Goal: Check status

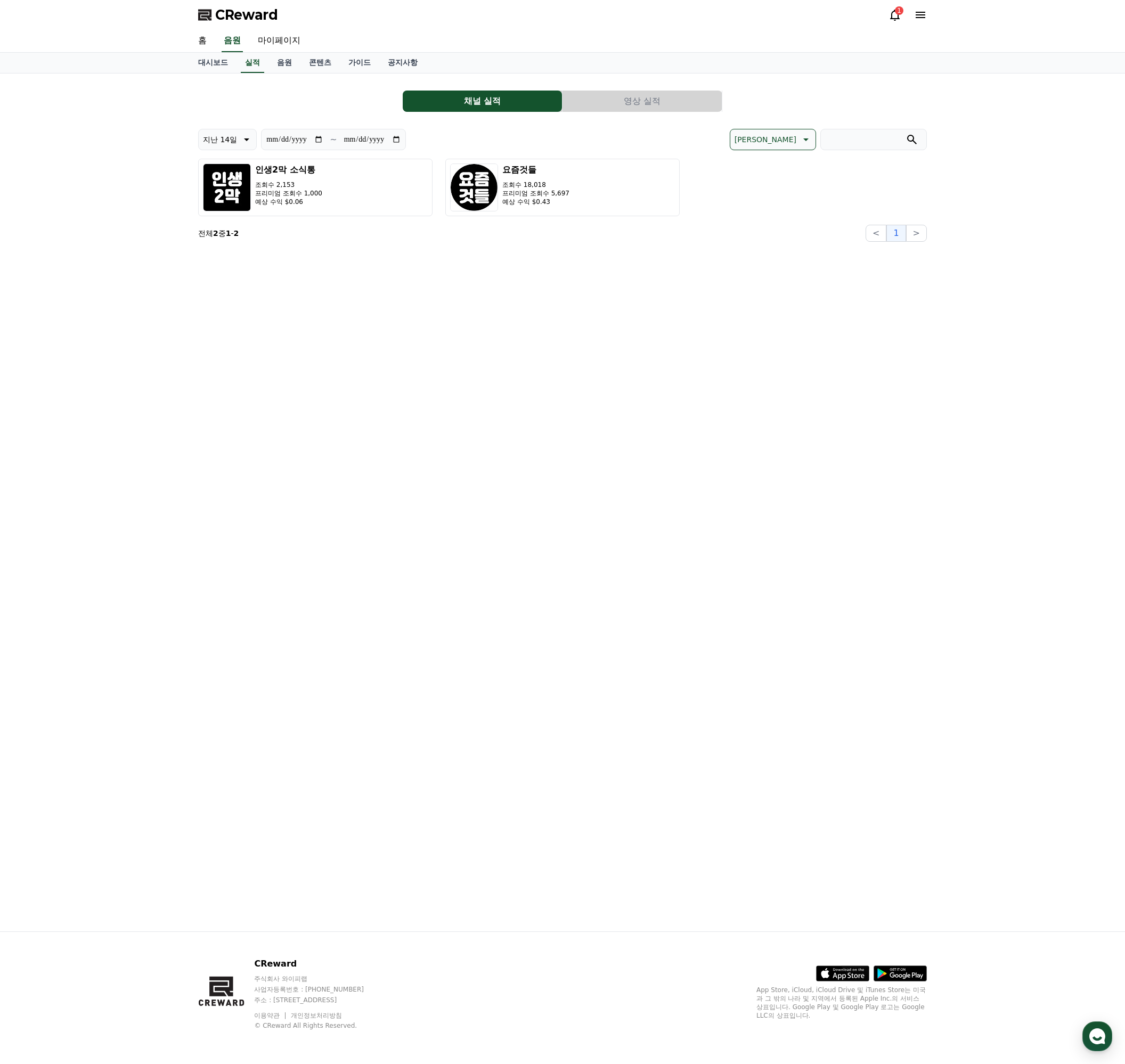
click at [560, 188] on p "조회수 18,018" at bounding box center [536, 184] width 67 height 8
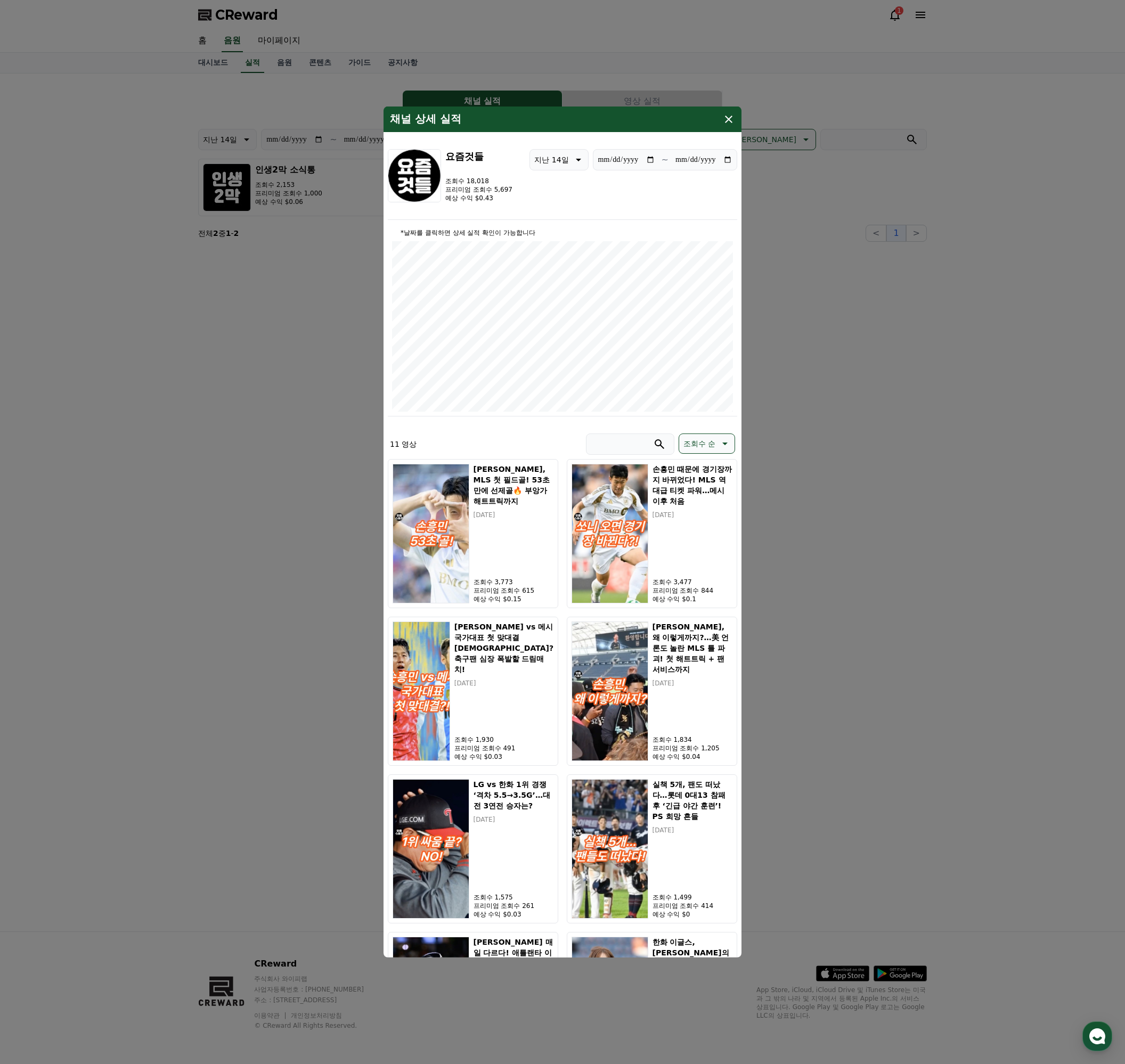
type input "**********"
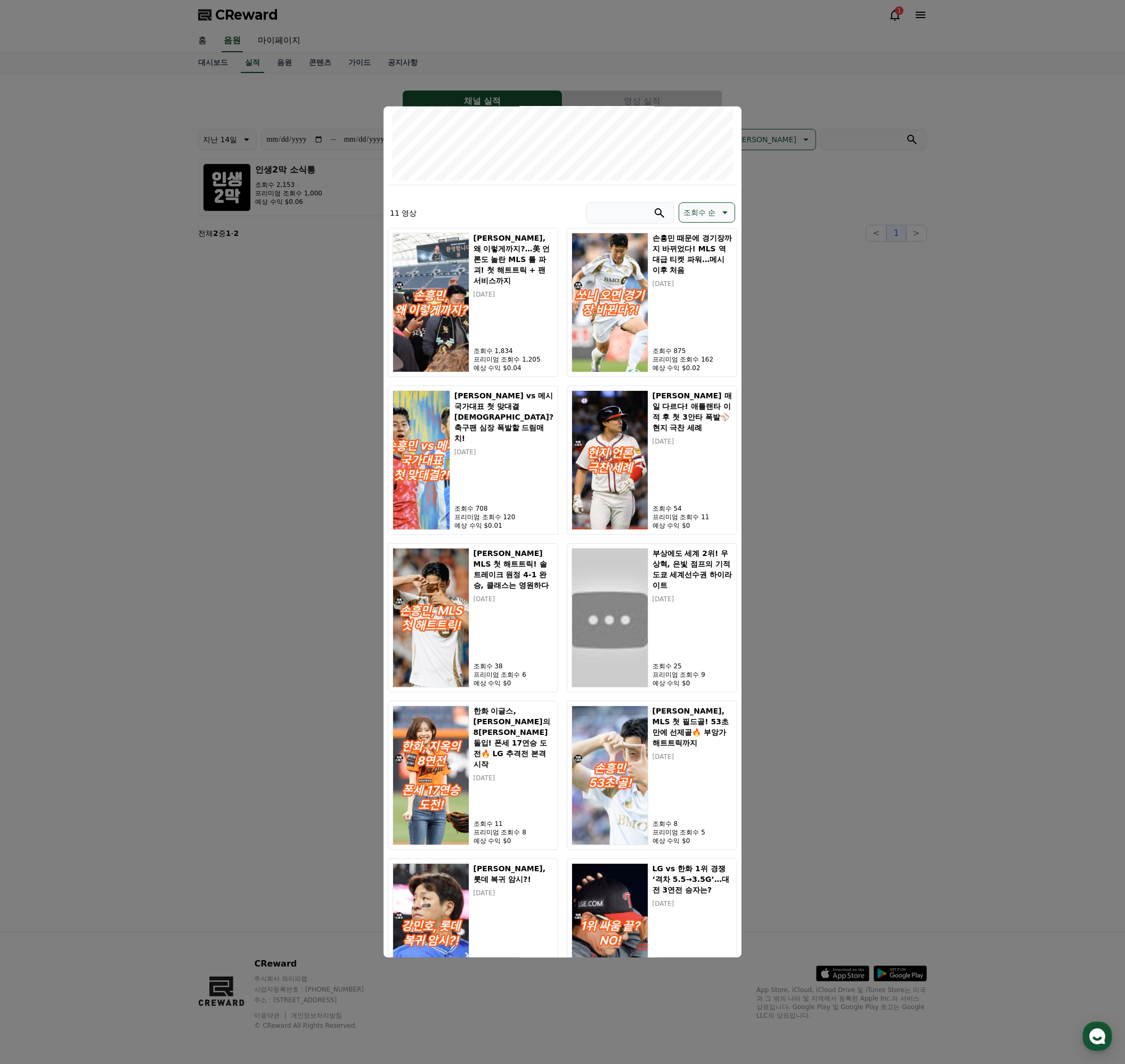
scroll to position [307, 0]
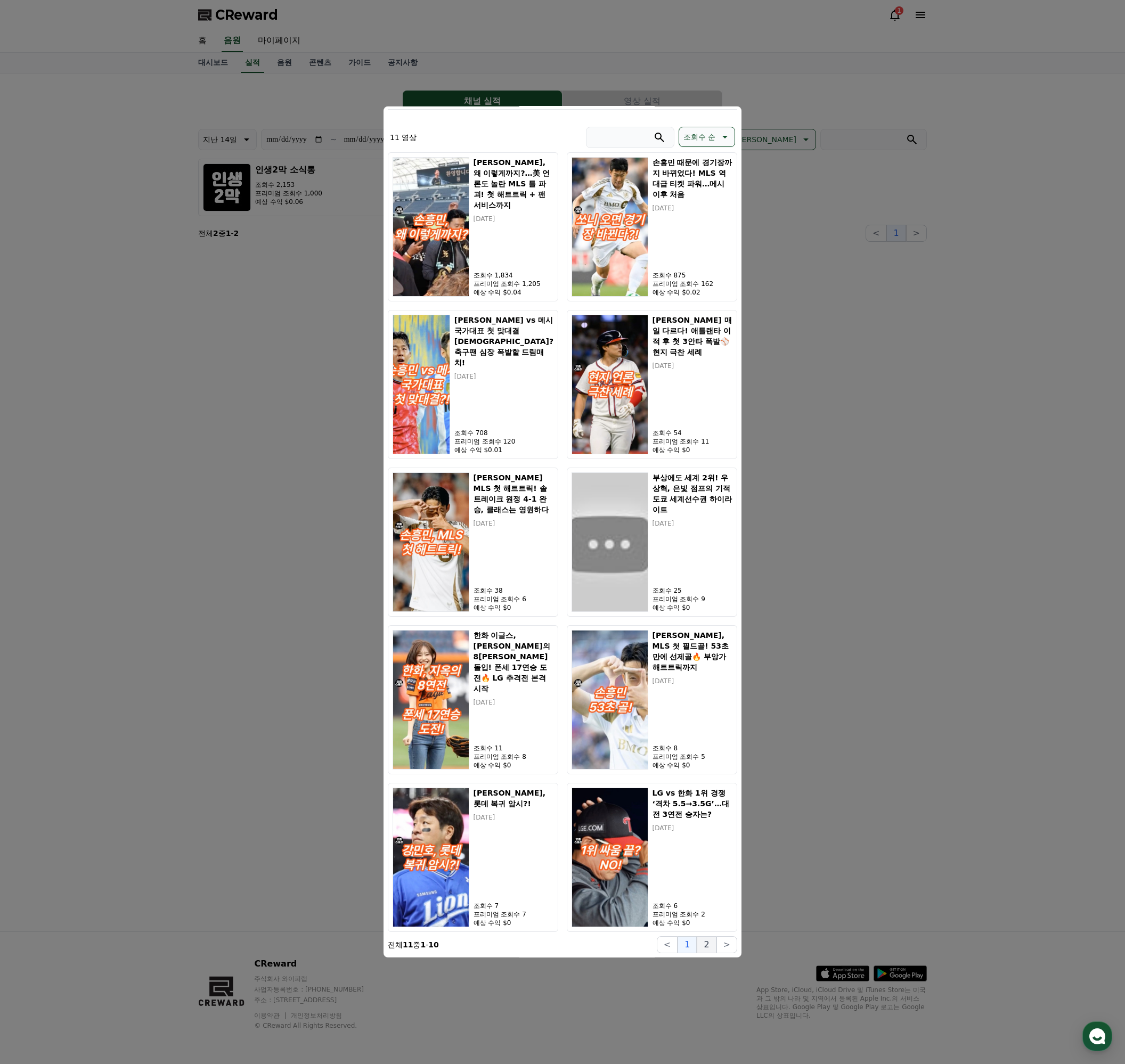
click at [702, 949] on button "2" at bounding box center [706, 944] width 19 height 17
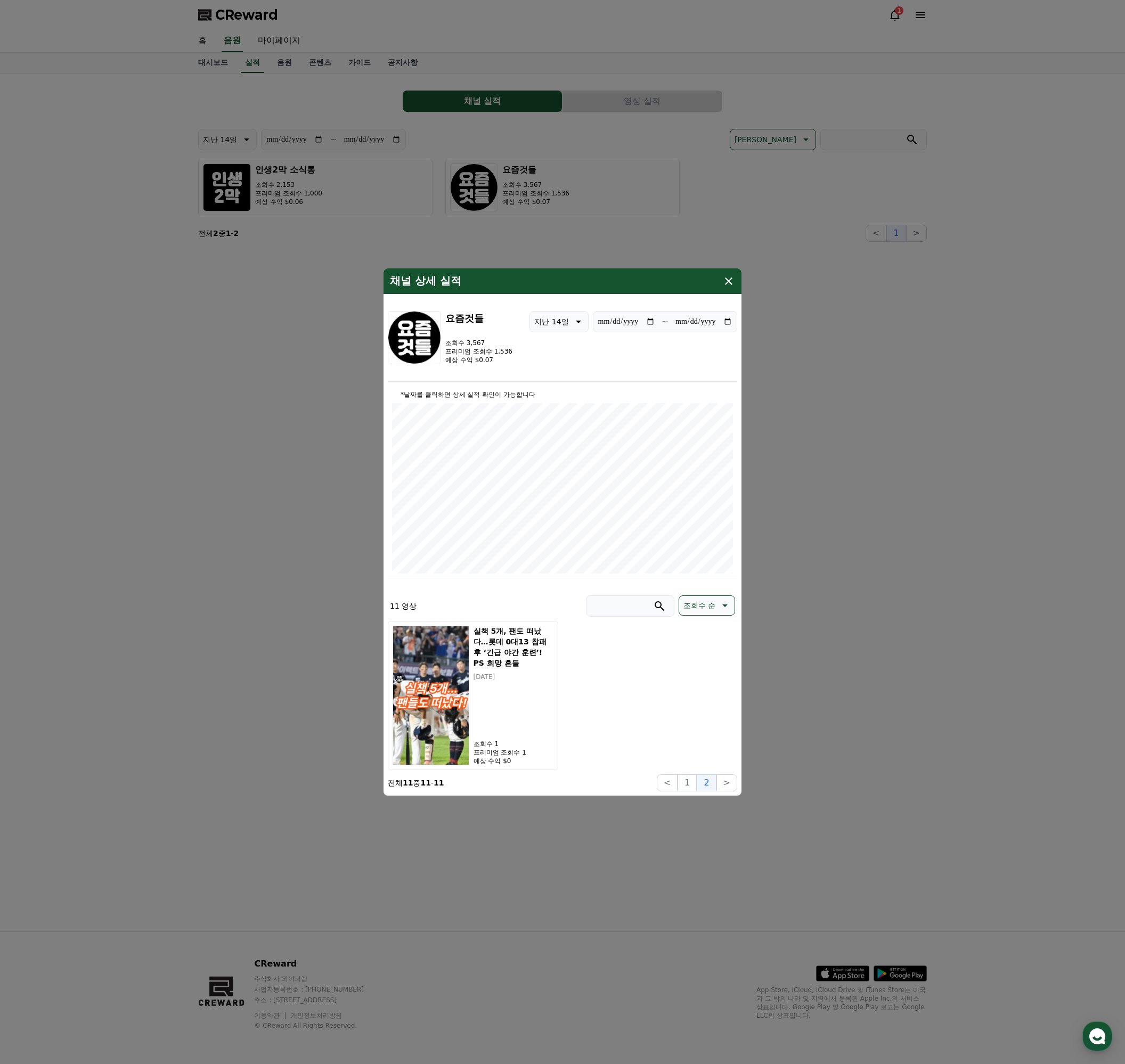
scroll to position [0, 0]
click at [688, 780] on button "1" at bounding box center [687, 782] width 19 height 17
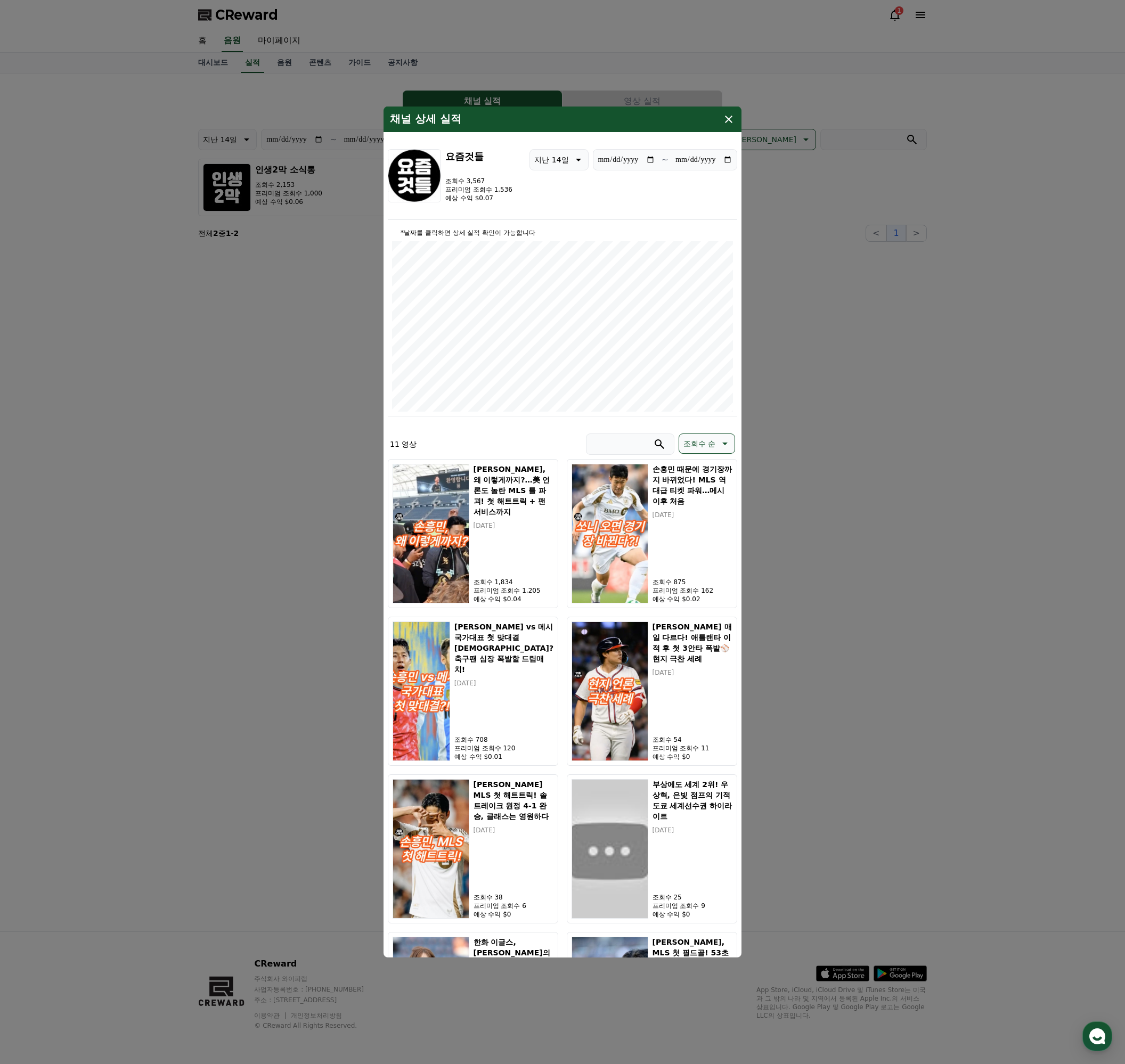
click at [904, 415] on button "close modal" at bounding box center [562, 532] width 1125 height 1064
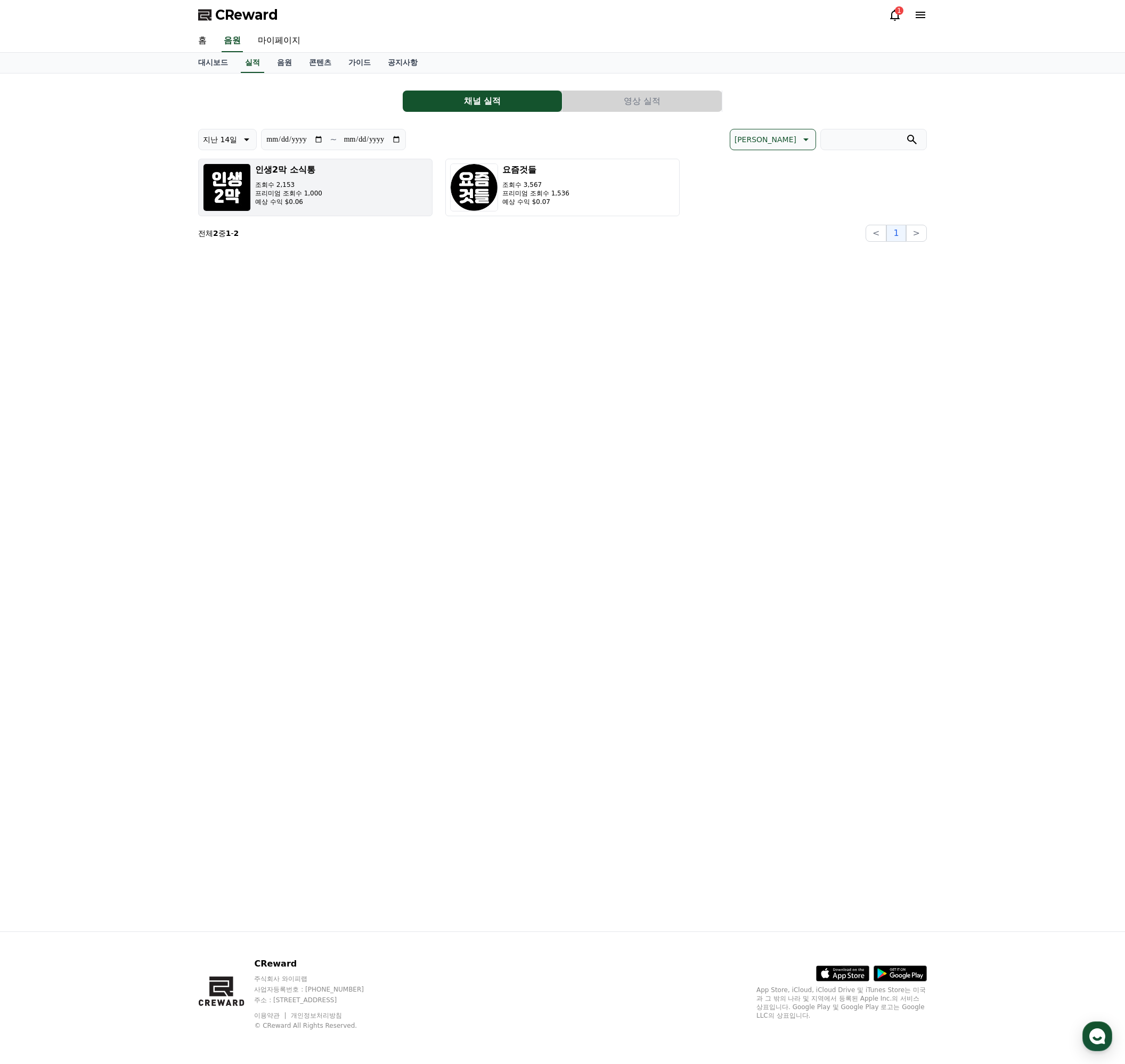
click at [333, 207] on button "인생2막 소식통 조회수 2,153 프리미엄 조회수 1,000 예상 수익 $0.06" at bounding box center [315, 187] width 234 height 58
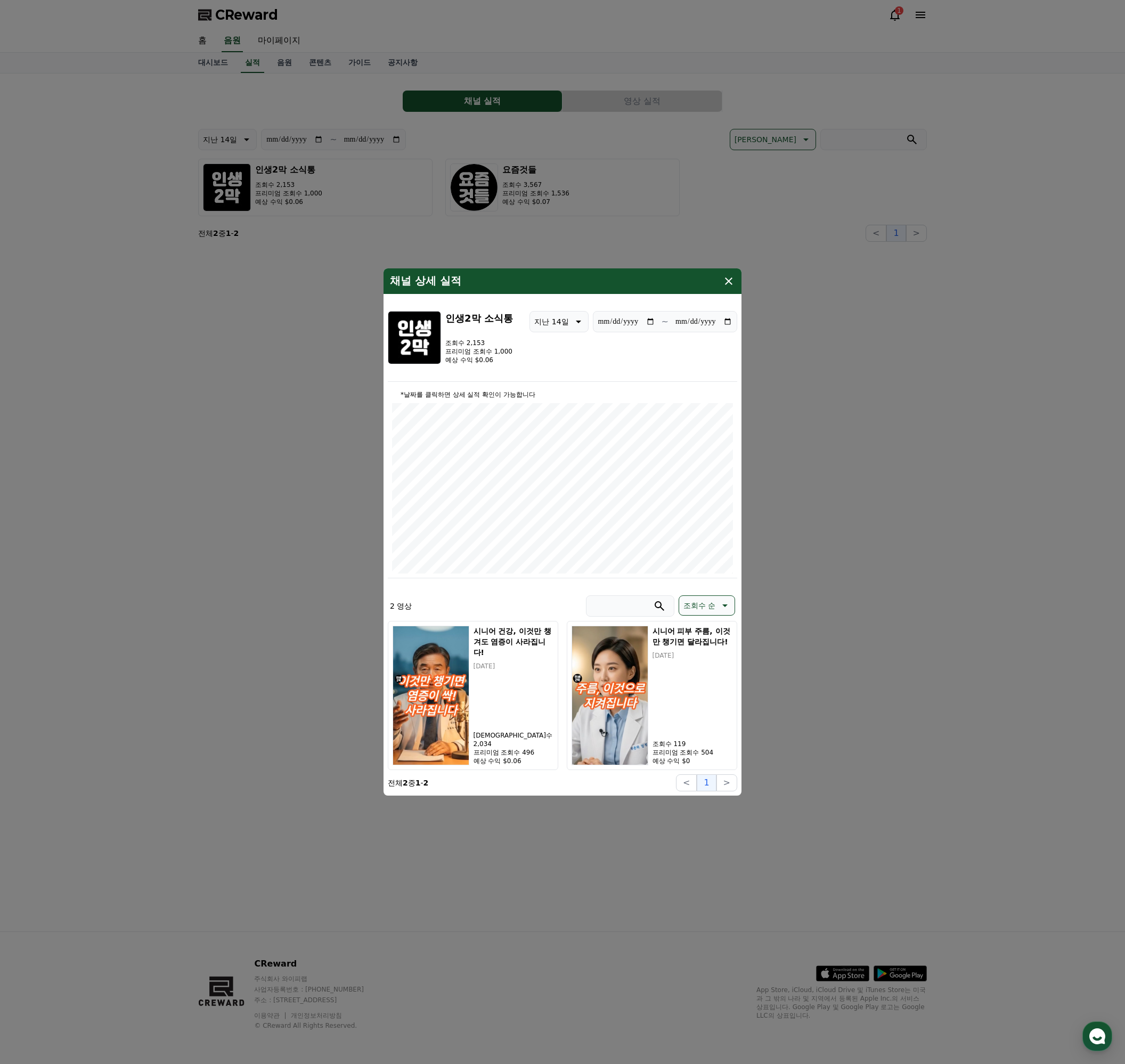
click at [879, 422] on button "close modal" at bounding box center [562, 532] width 1125 height 1064
